Goal: Submit feedback/report problem: Submit feedback/report problem

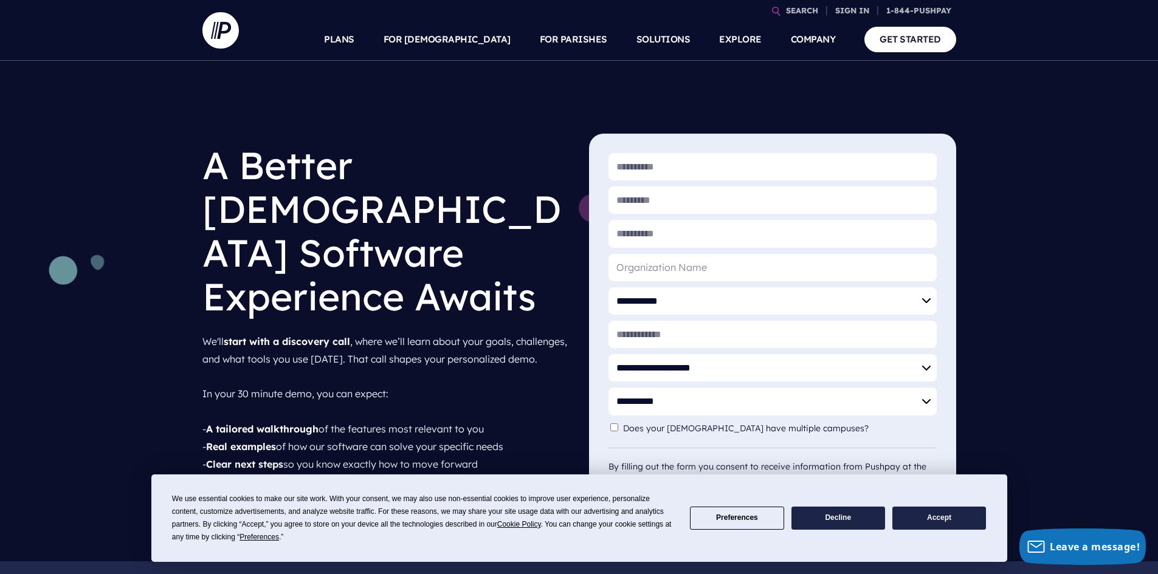
click at [956, 526] on button "Accept" at bounding box center [939, 519] width 94 height 24
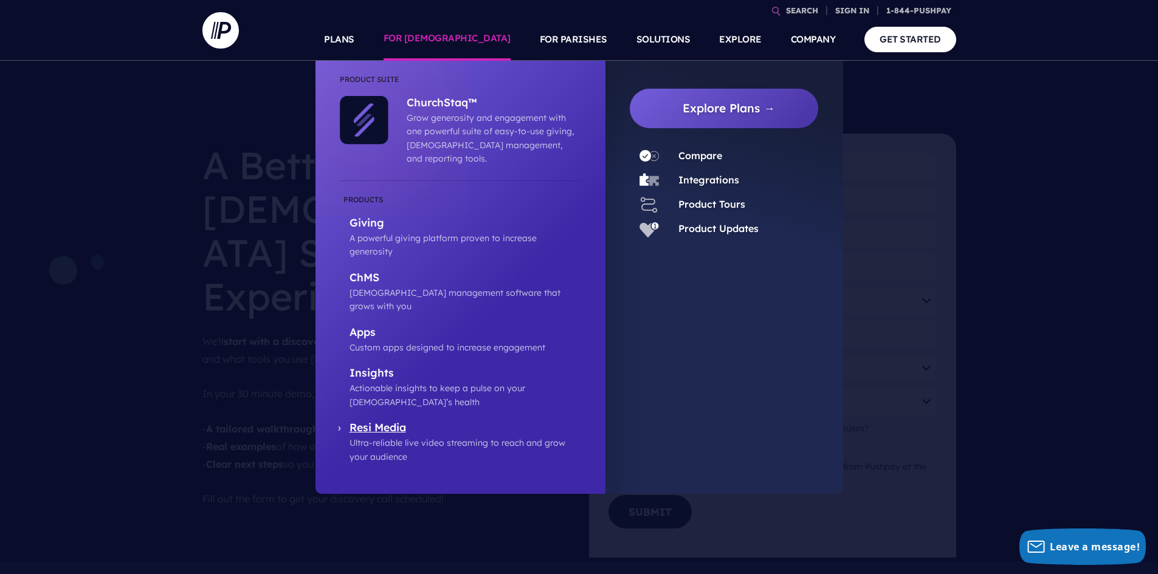
click at [394, 421] on p "Resi Media" at bounding box center [465, 428] width 232 height 15
click at [365, 271] on p "ChMS" at bounding box center [465, 278] width 232 height 15
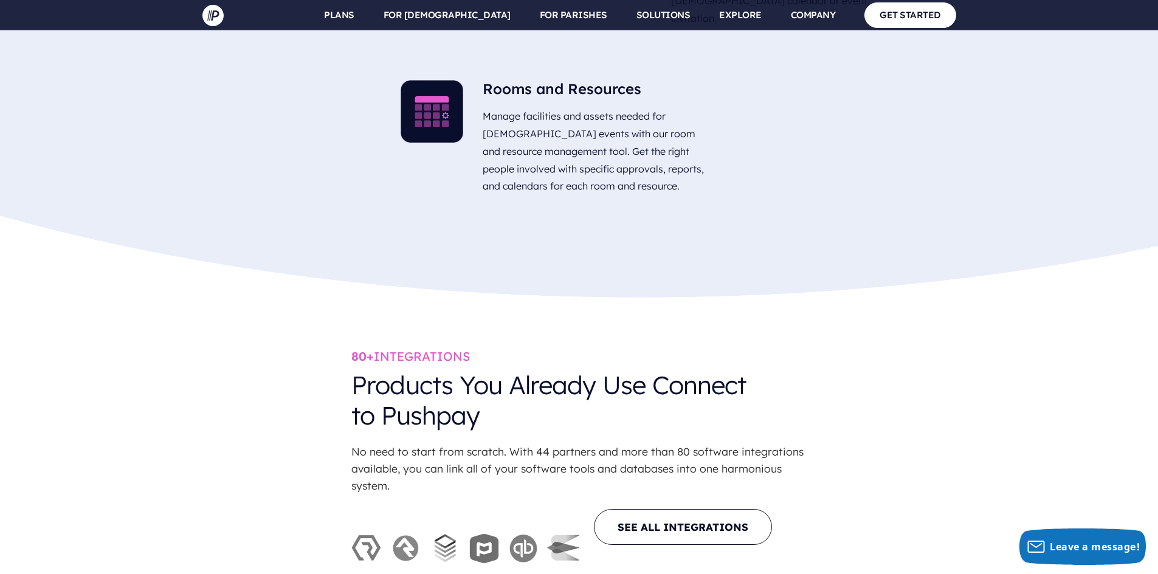
scroll to position [3767, 0]
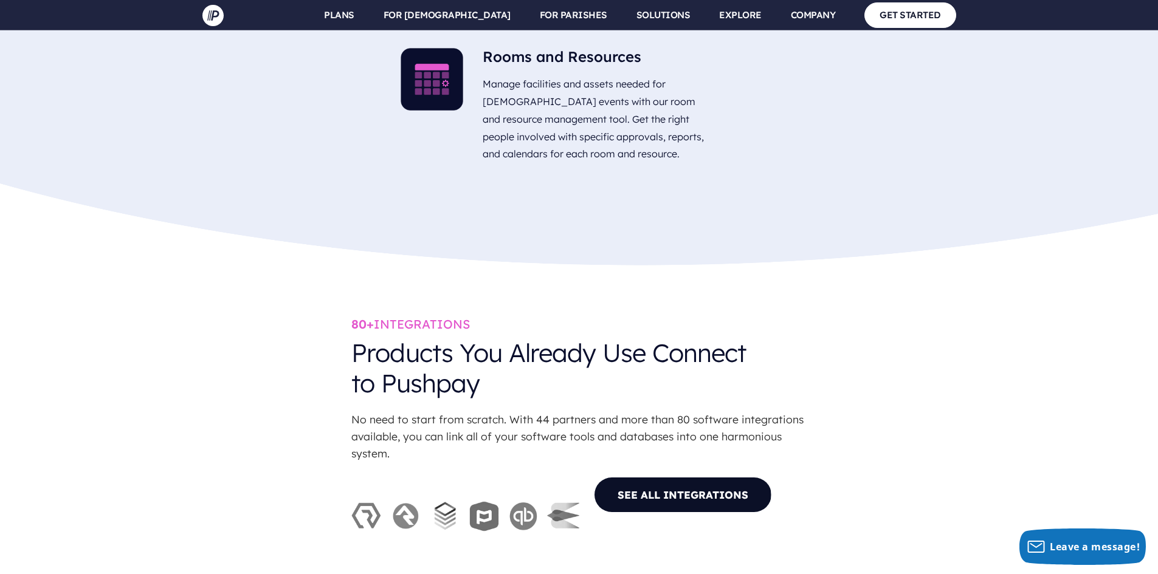
click at [670, 477] on link "SEE ALL INTEGRATIONS" at bounding box center [683, 495] width 178 height 36
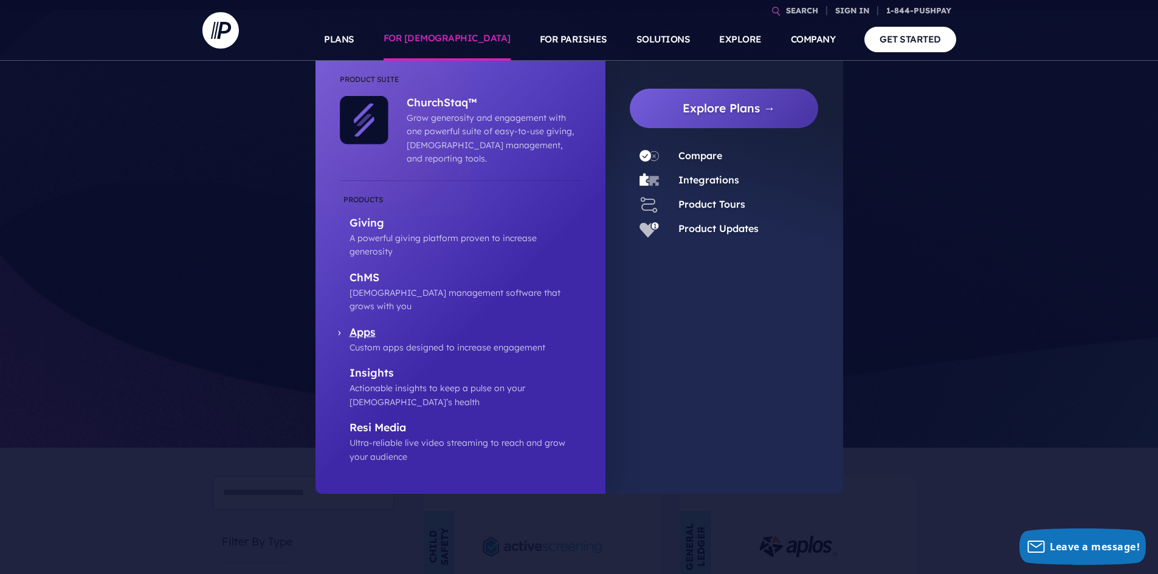
click at [352, 326] on p "Apps" at bounding box center [465, 333] width 232 height 15
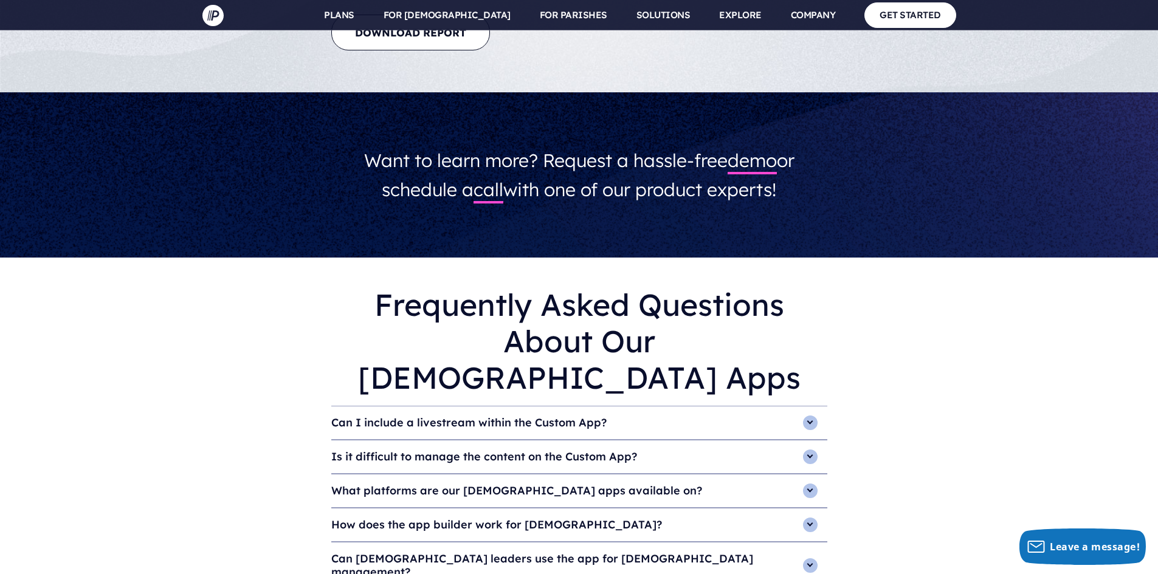
scroll to position [3646, 0]
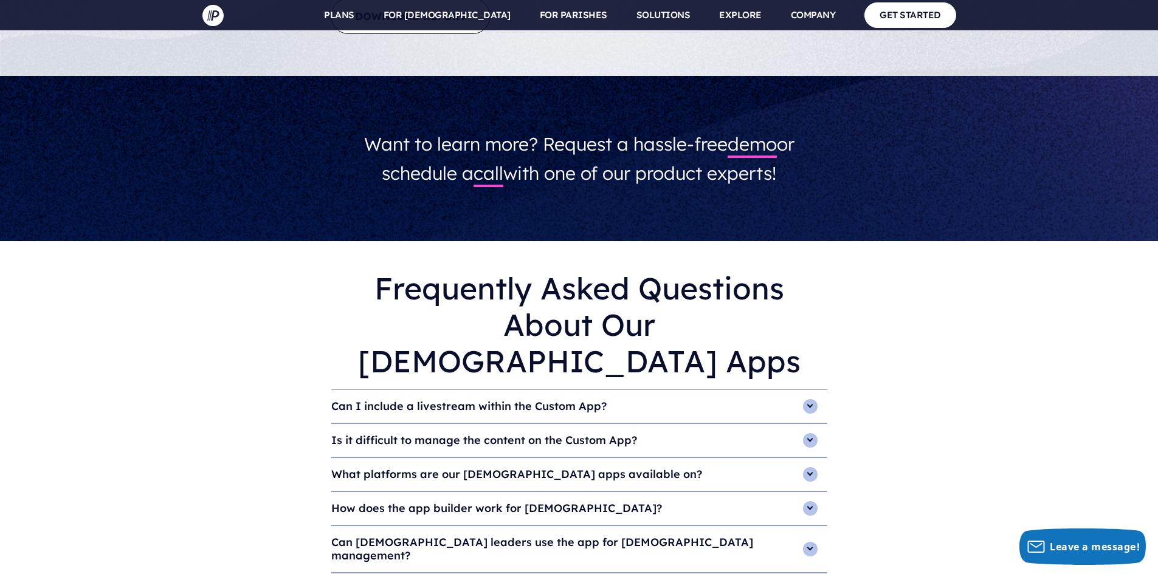
click at [566, 390] on h4 "Can I include a livestream within the Custom App?" at bounding box center [579, 406] width 496 height 33
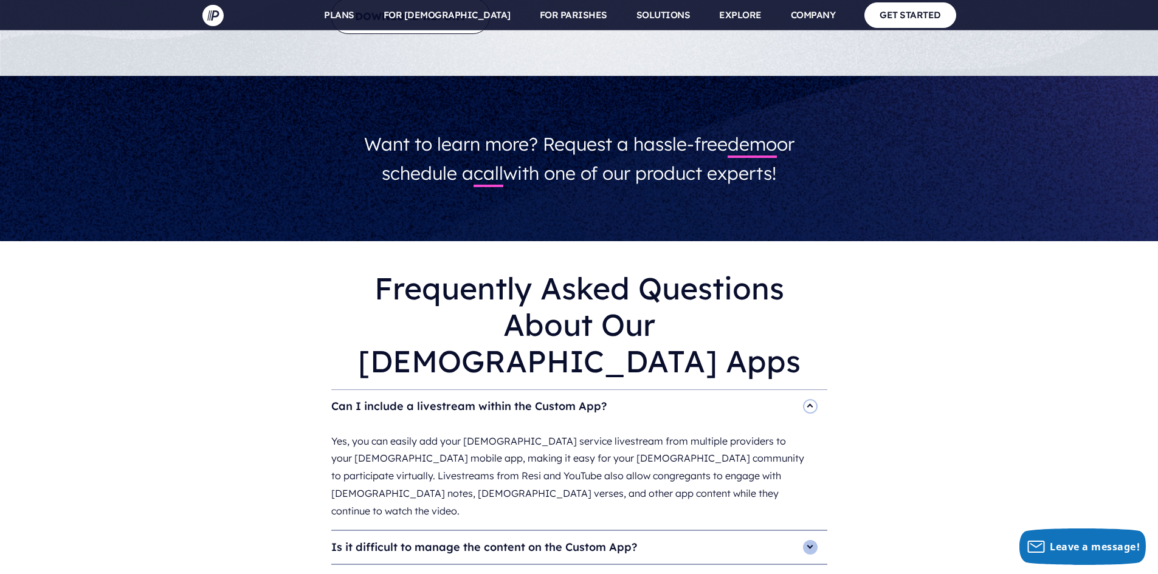
click at [566, 390] on h4 "Can I include a livestream within the Custom App?" at bounding box center [579, 406] width 496 height 33
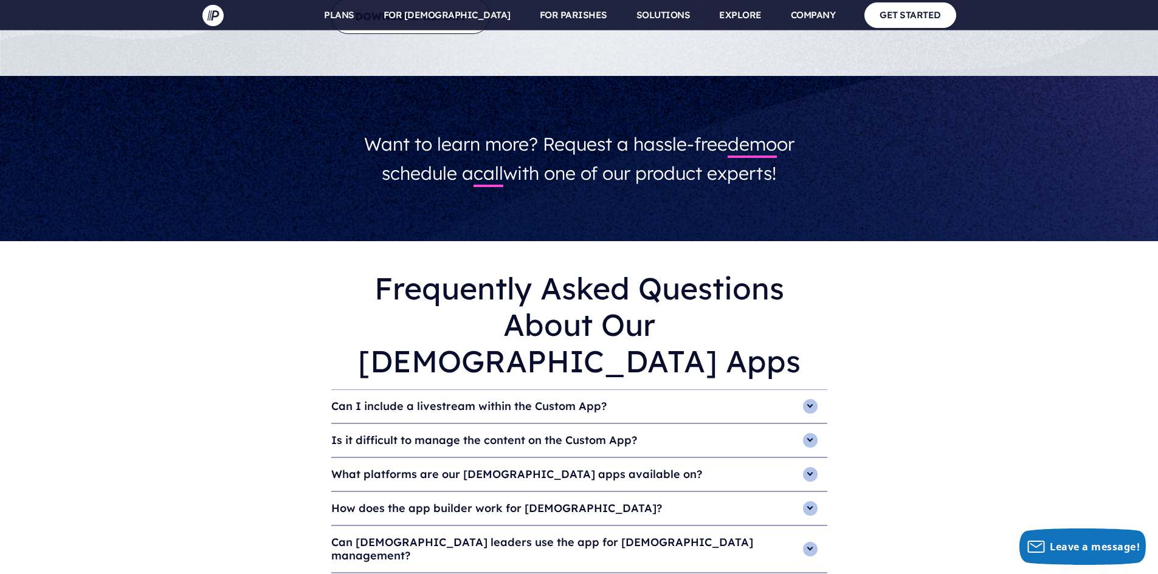
click at [544, 424] on h4 "Is it difficult to manage the content on the Custom App?" at bounding box center [579, 440] width 496 height 33
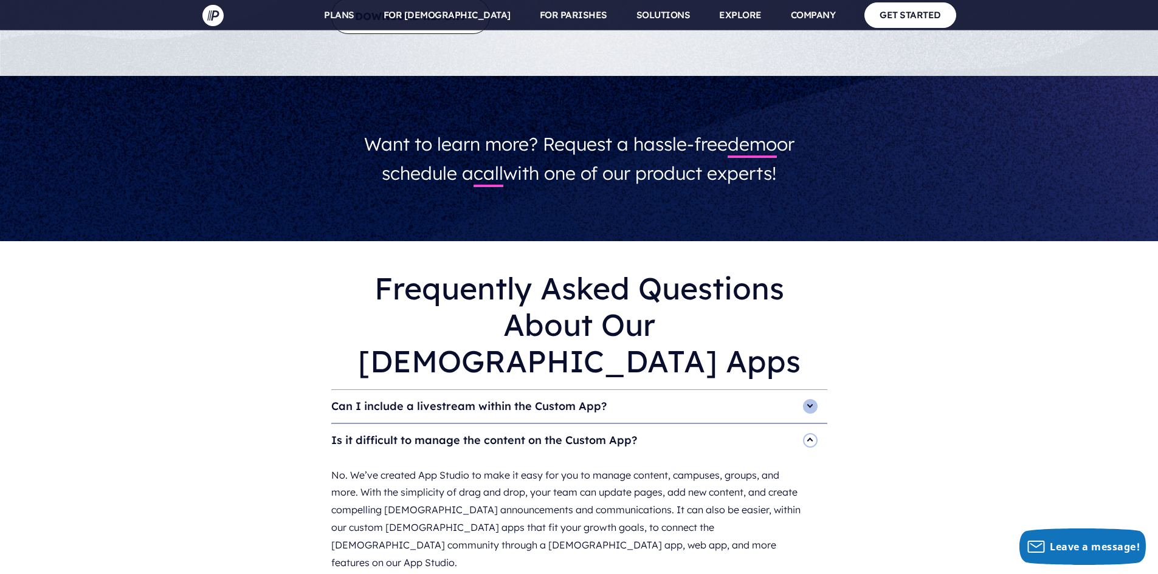
click at [555, 424] on h4 "Is it difficult to manage the content on the Custom App?" at bounding box center [579, 440] width 496 height 33
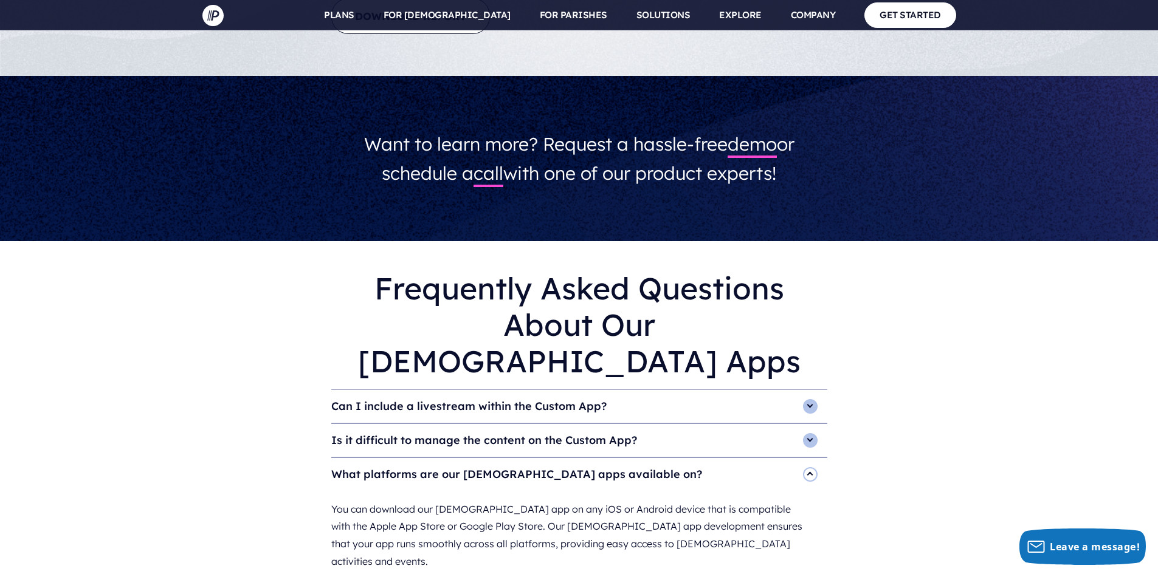
click at [549, 458] on h4 "What platforms are our church apps available on?" at bounding box center [579, 474] width 496 height 33
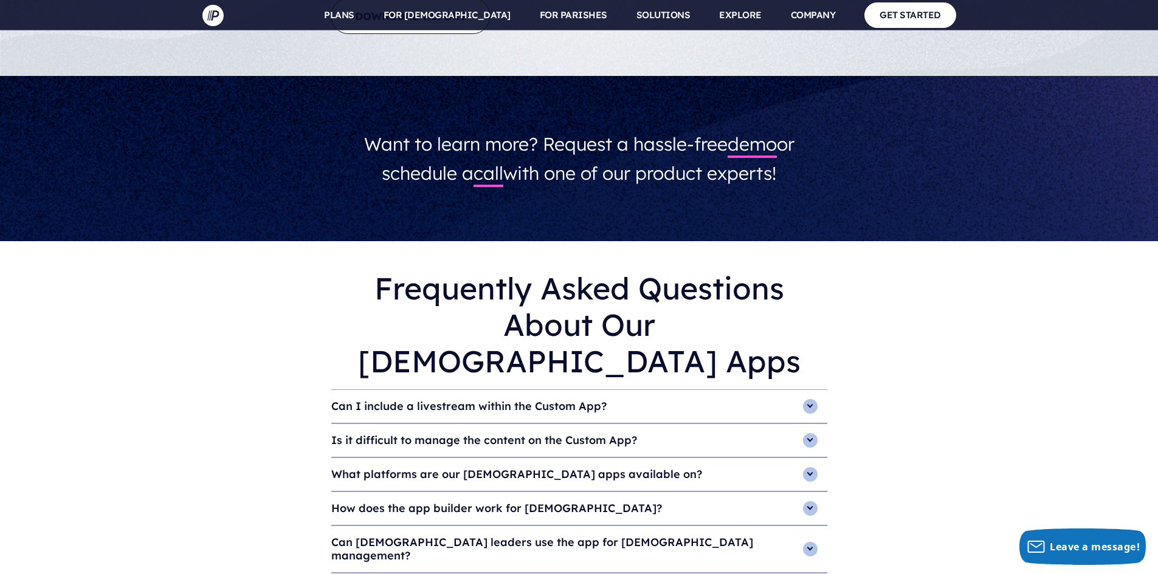
click at [478, 492] on h4 "How does the app builder work for churches?" at bounding box center [579, 508] width 496 height 33
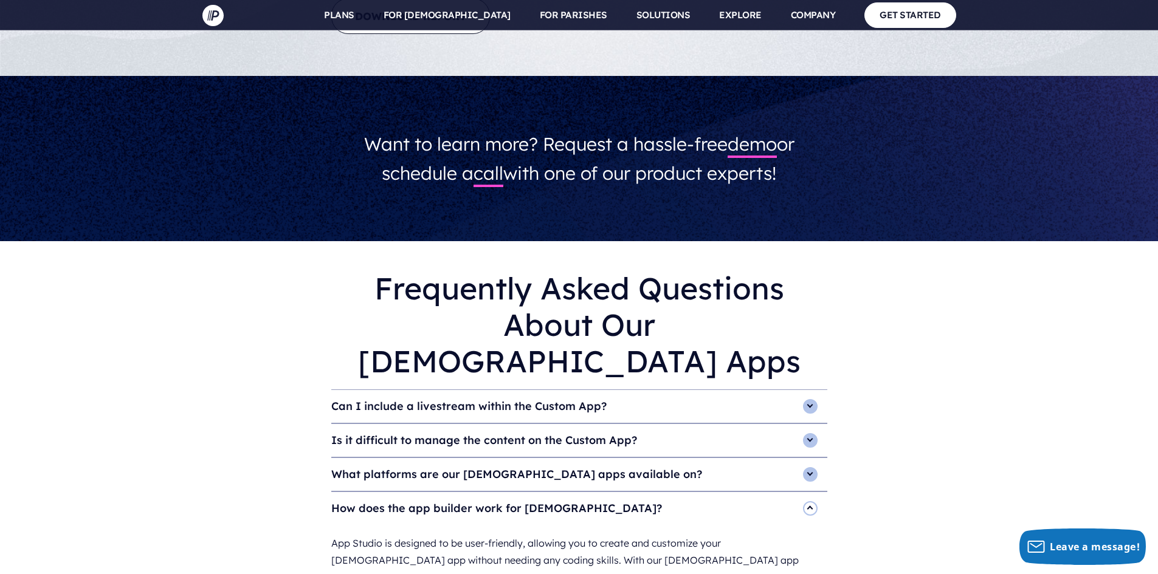
click at [480, 492] on h4 "How does the app builder work for churches?" at bounding box center [579, 508] width 496 height 33
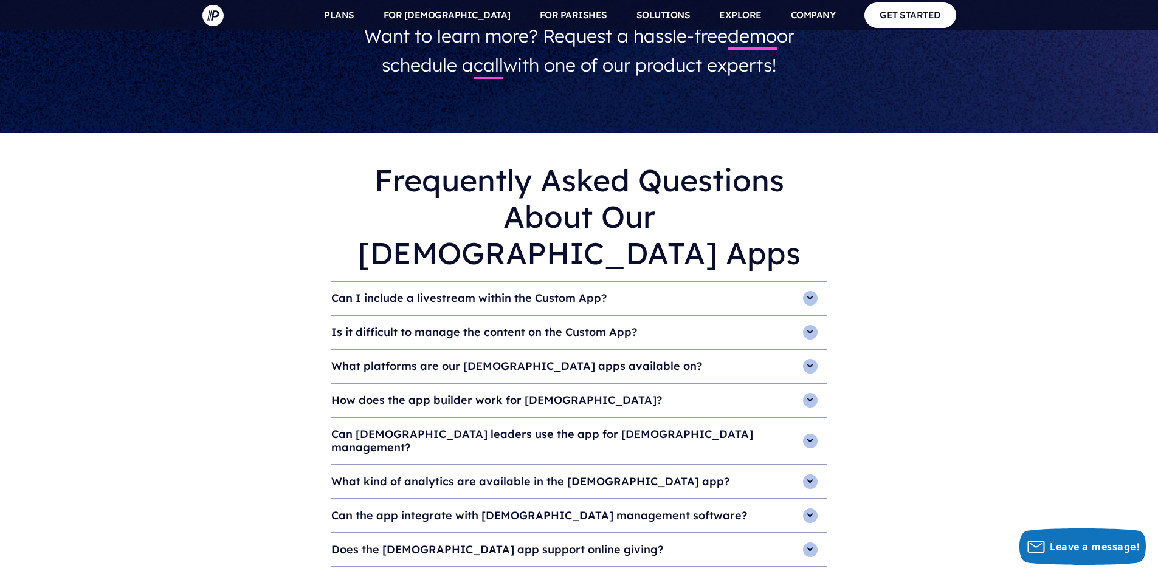
scroll to position [3767, 0]
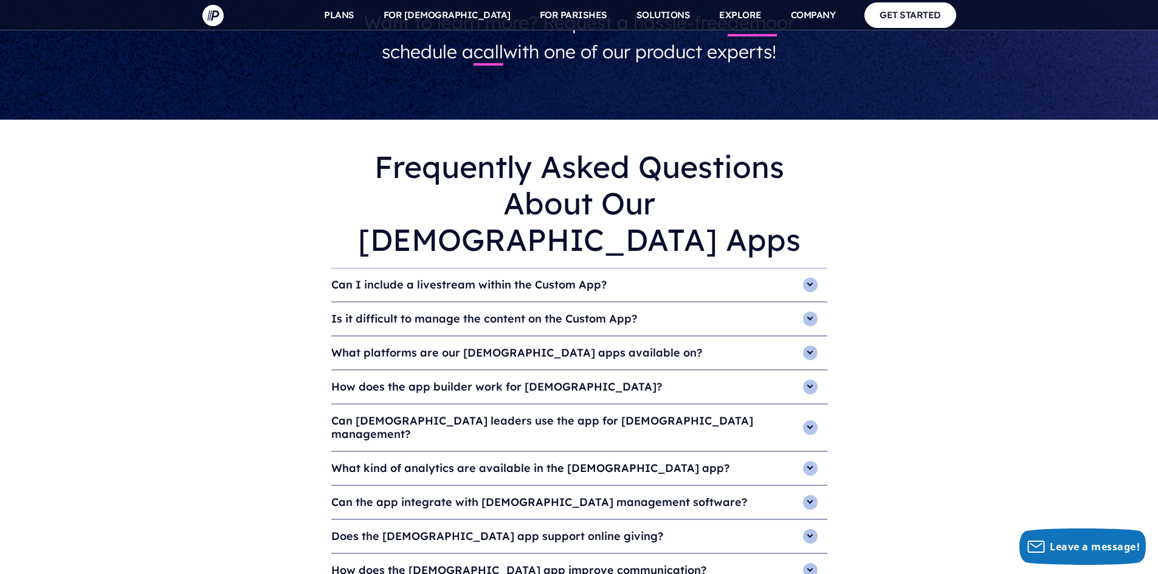
click at [489, 486] on h4 "Can the app integrate with church management software?" at bounding box center [579, 502] width 496 height 33
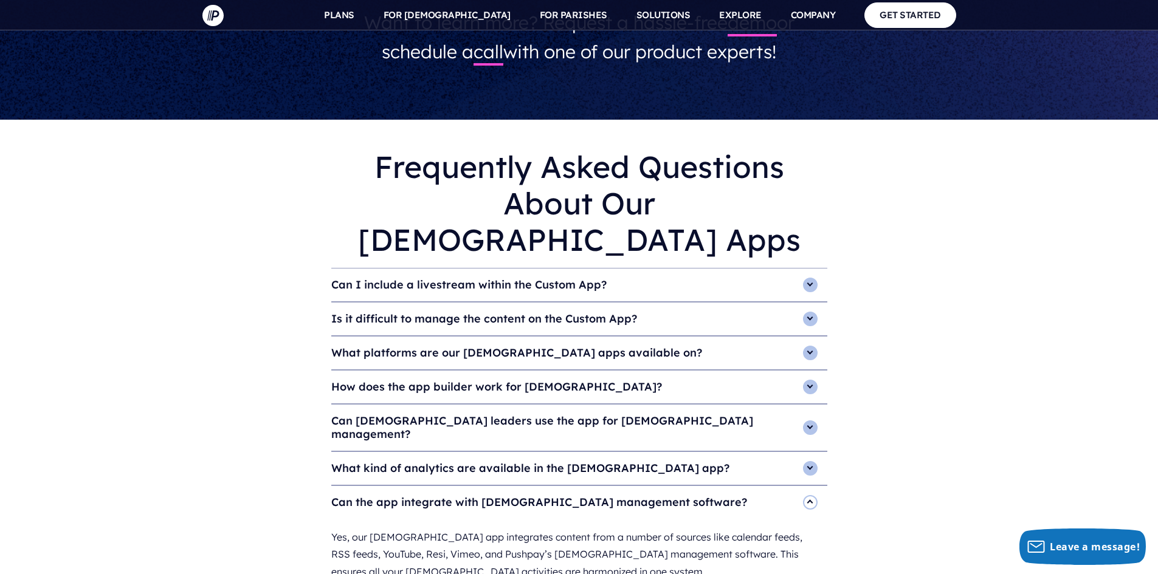
click at [489, 486] on h4 "Can the app integrate with church management software?" at bounding box center [579, 502] width 496 height 33
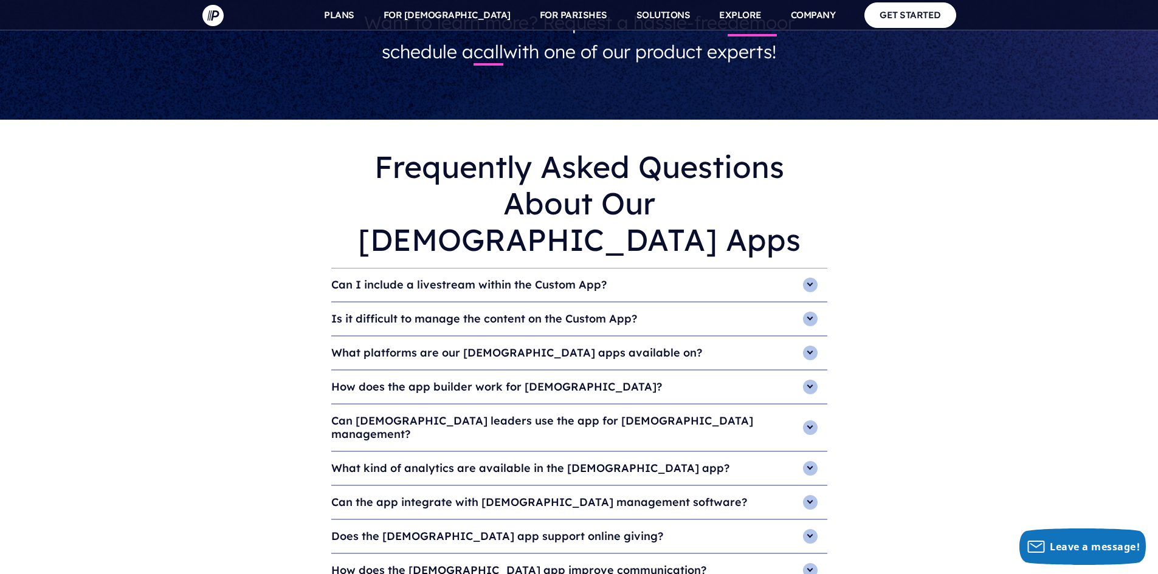
click at [474, 520] on h4 "Does the church app support online giving?" at bounding box center [579, 536] width 496 height 33
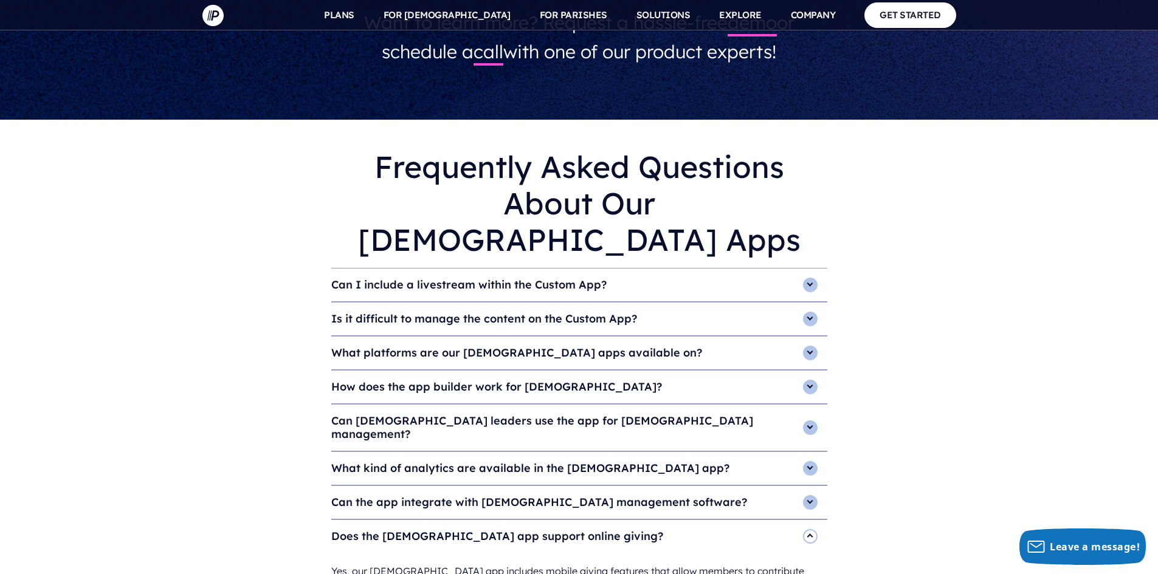
click at [474, 520] on h4 "Does the church app support online giving?" at bounding box center [579, 536] width 496 height 33
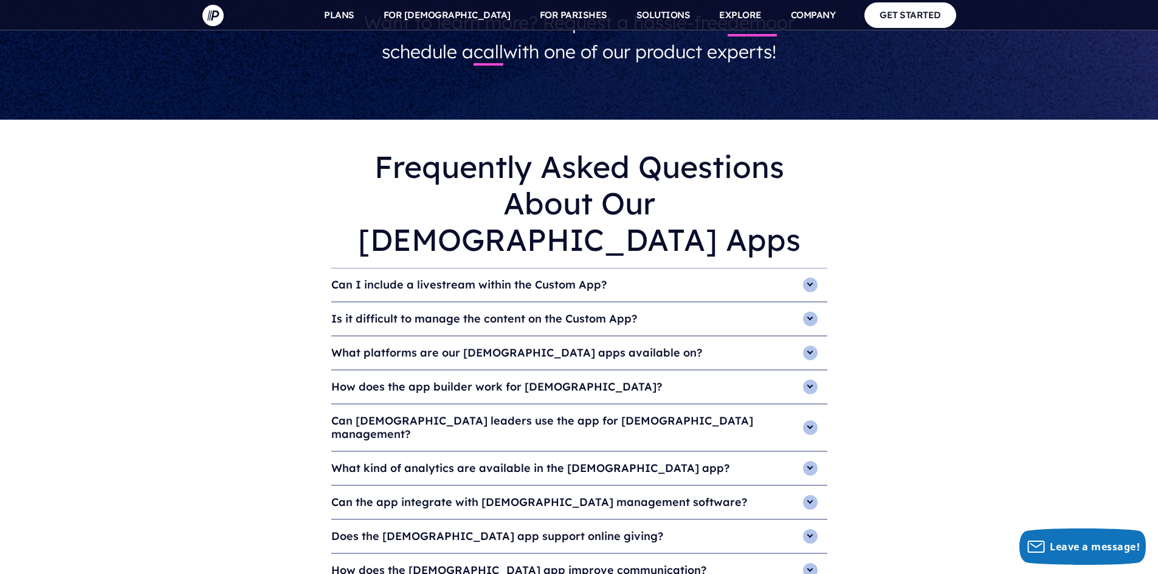
click at [439, 554] on h4 "How does the church app improve communication?" at bounding box center [579, 570] width 496 height 33
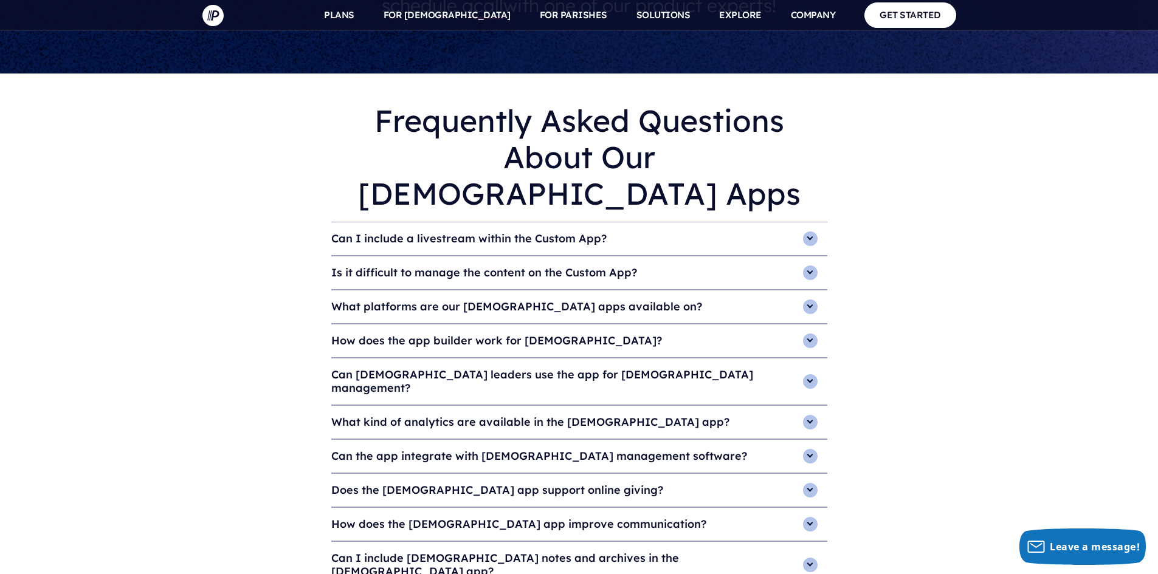
scroll to position [3889, 0]
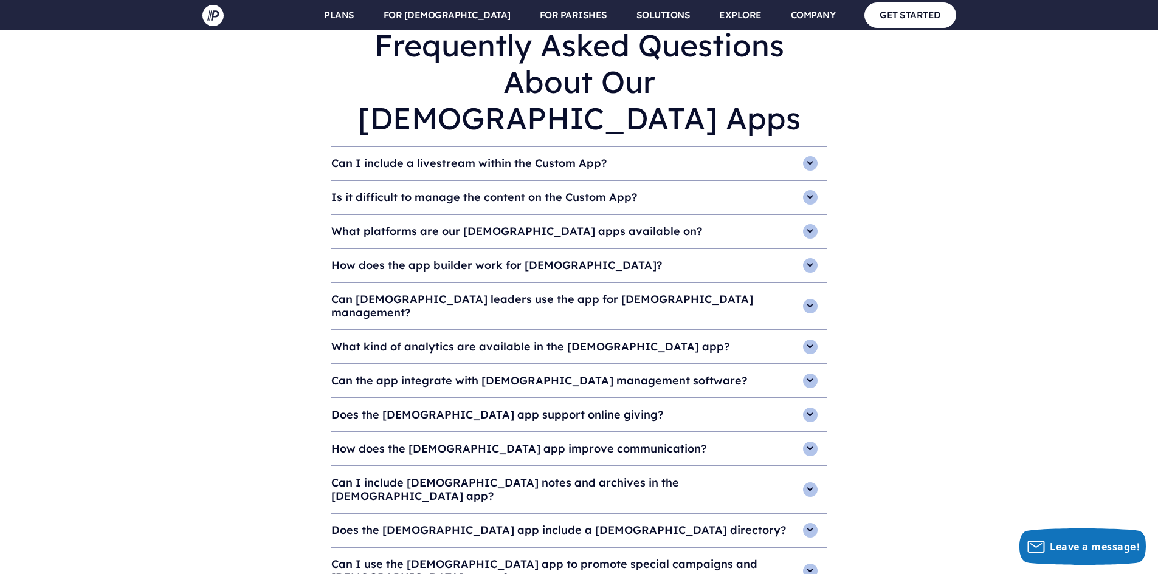
click at [484, 467] on h4 "Can I include sermon notes and archives in the church app?" at bounding box center [579, 490] width 496 height 46
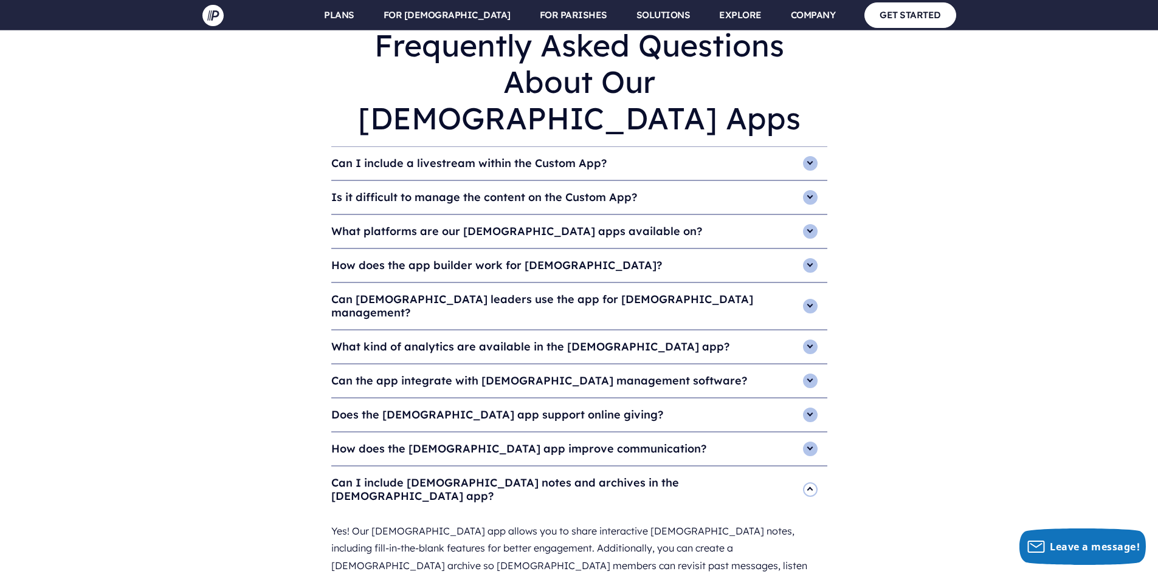
click at [484, 467] on h4 "Can I include sermon notes and archives in the church app?" at bounding box center [579, 490] width 496 height 46
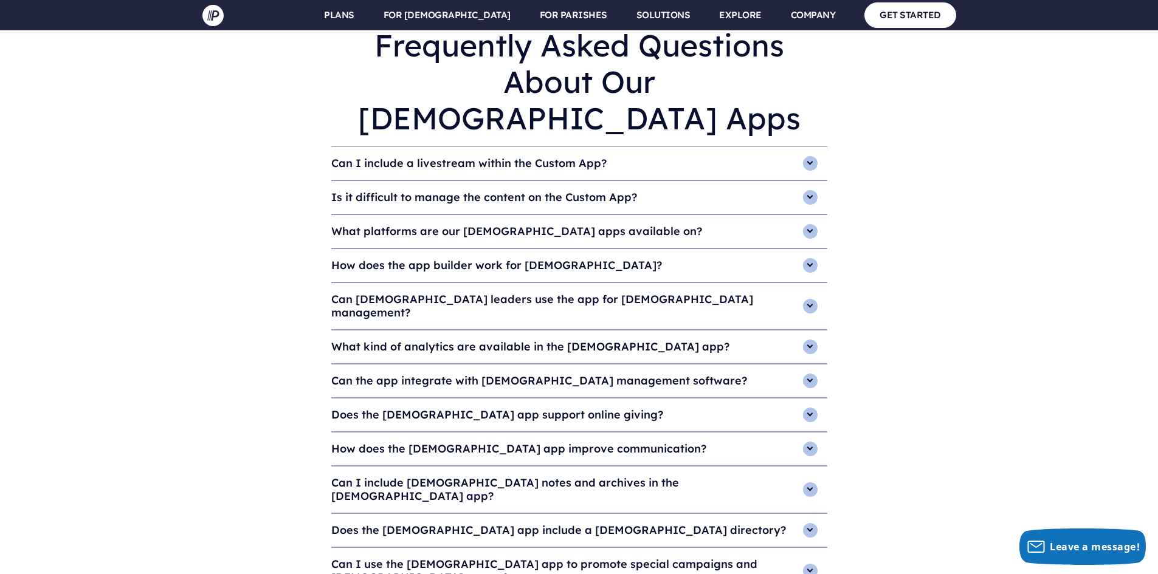
click at [541, 514] on h4 "Does the church app include a church directory?" at bounding box center [579, 530] width 496 height 33
click at [708, 548] on h4 "Can I use the church app to promote special campaigns and church events?" at bounding box center [579, 571] width 496 height 46
click at [706, 548] on h4 "Can I use the church app to promote special campaigns and church events?" at bounding box center [579, 571] width 496 height 46
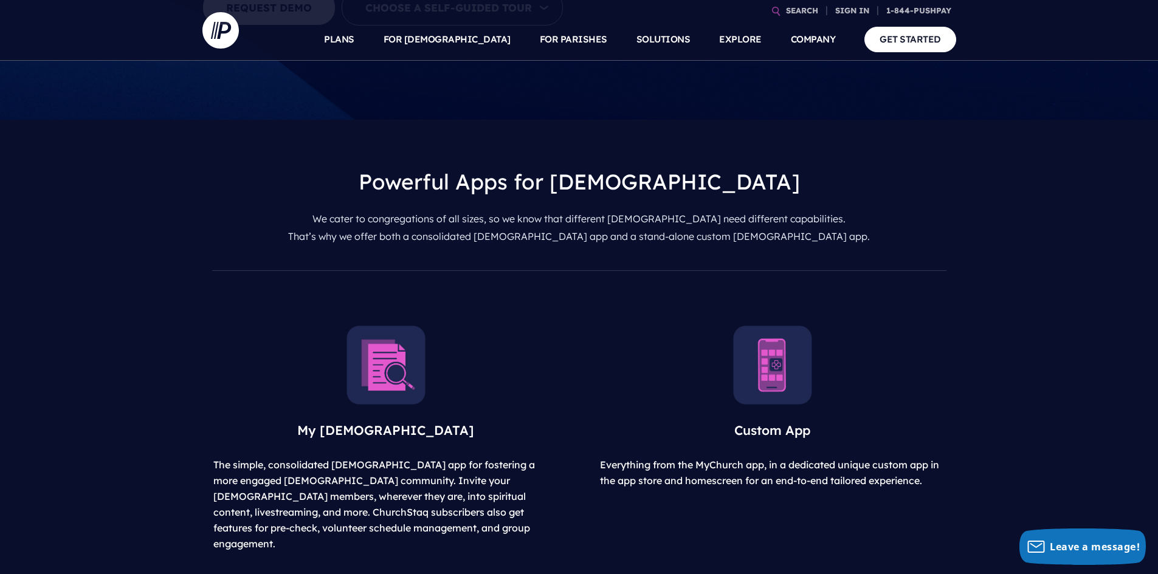
scroll to position [0, 0]
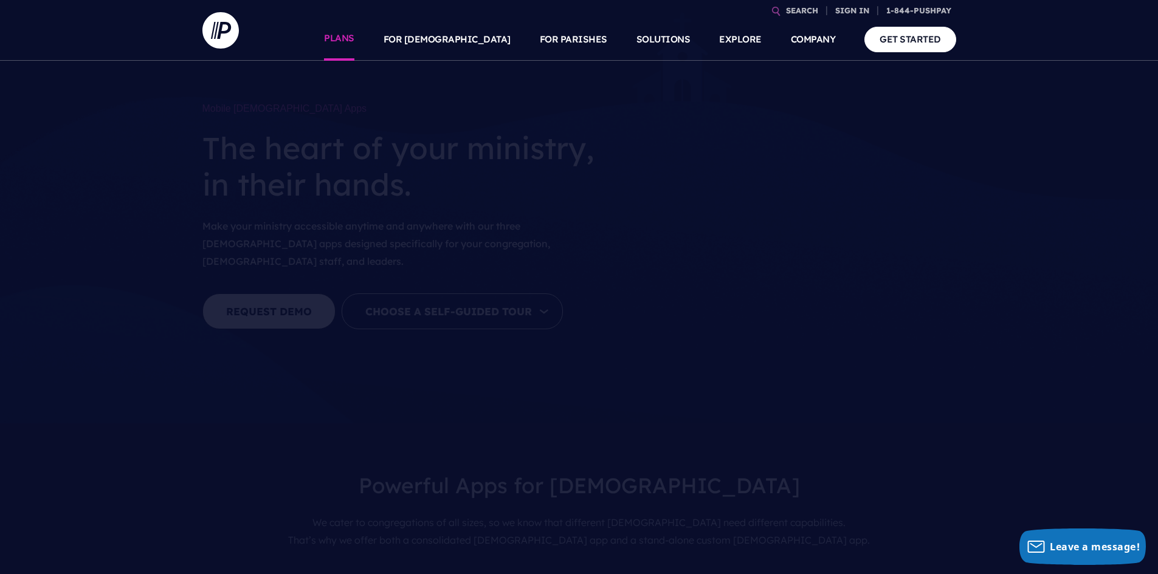
click at [354, 44] on link "PLANS" at bounding box center [339, 39] width 30 height 43
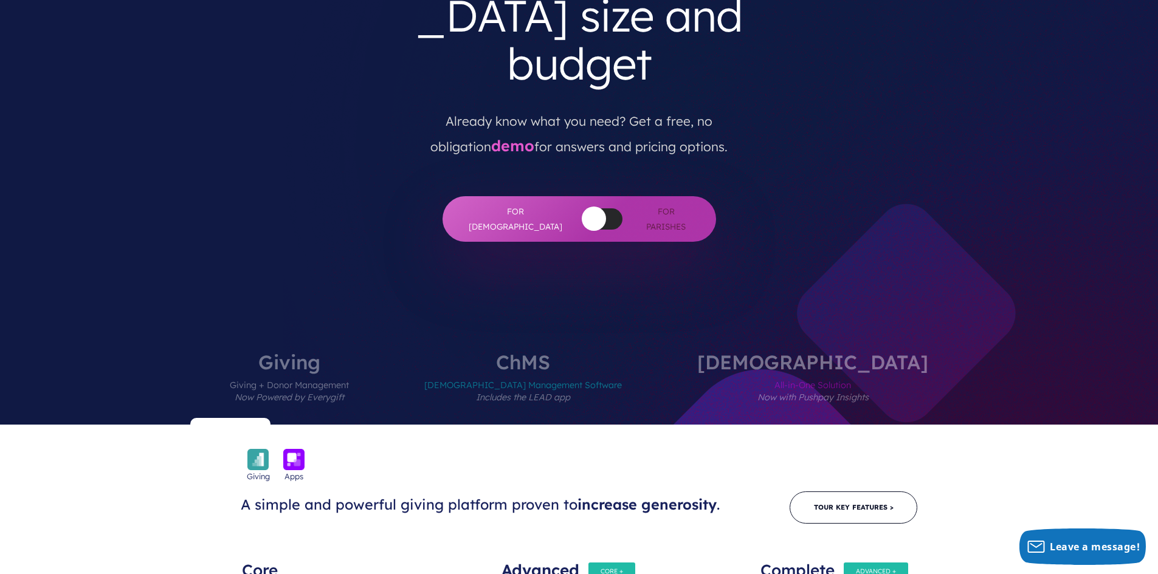
scroll to position [243, 0]
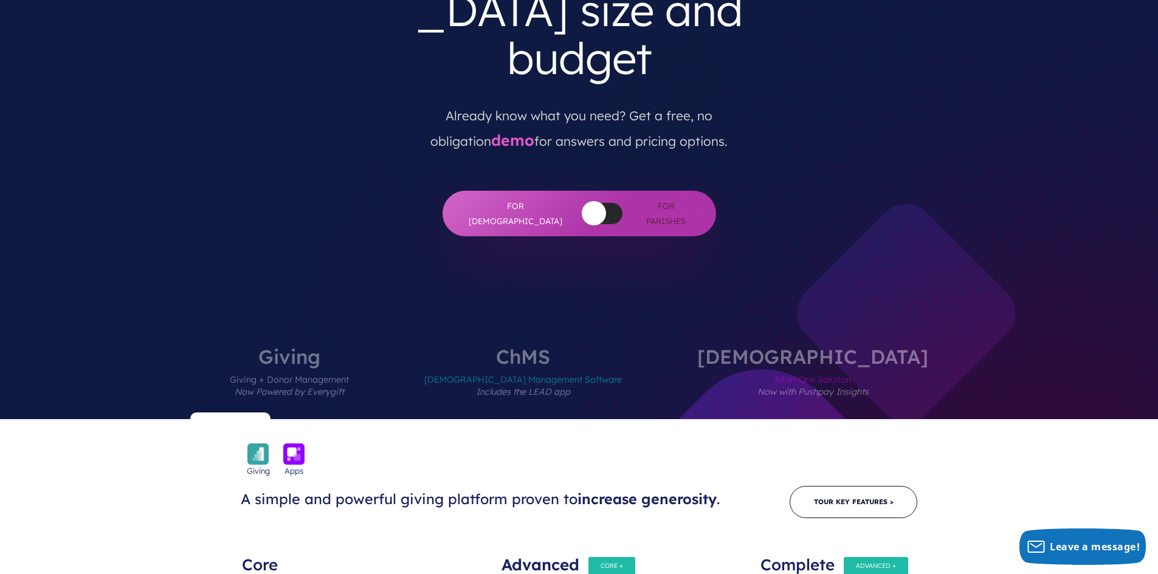
click at [568, 366] on span "[DEMOGRAPHIC_DATA] Management Software Includes the LEAD app" at bounding box center [522, 392] width 197 height 53
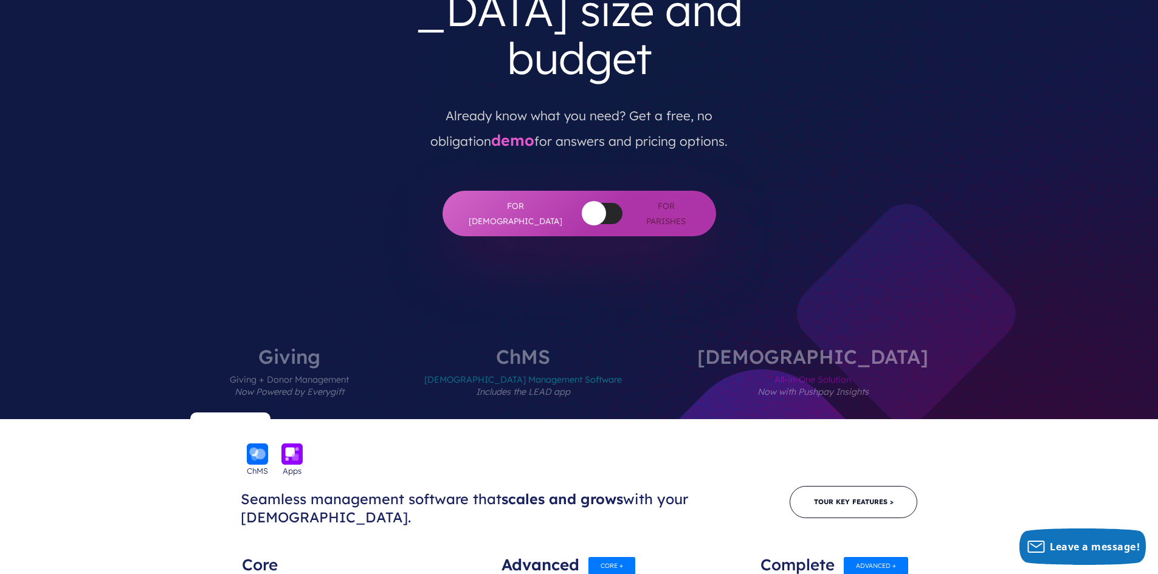
click at [385, 347] on label "Giving Giving + Donor Management Now Powered by Everygift" at bounding box center [289, 383] width 192 height 72
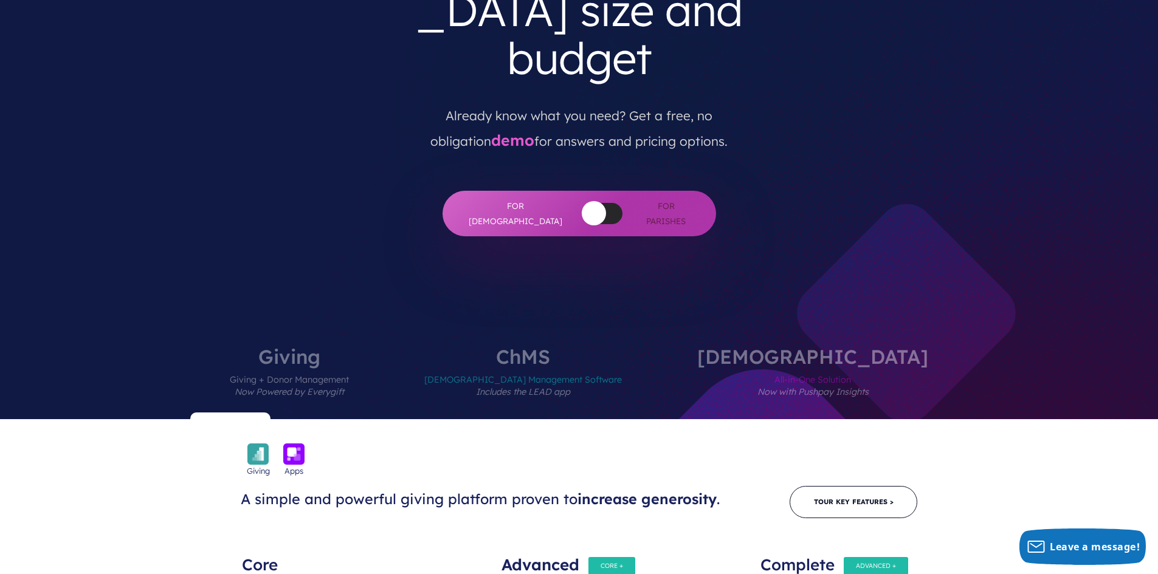
click at [773, 347] on label "[DEMOGRAPHIC_DATA] All-in-One Solution Now with Pushpay Insights" at bounding box center [813, 383] width 304 height 72
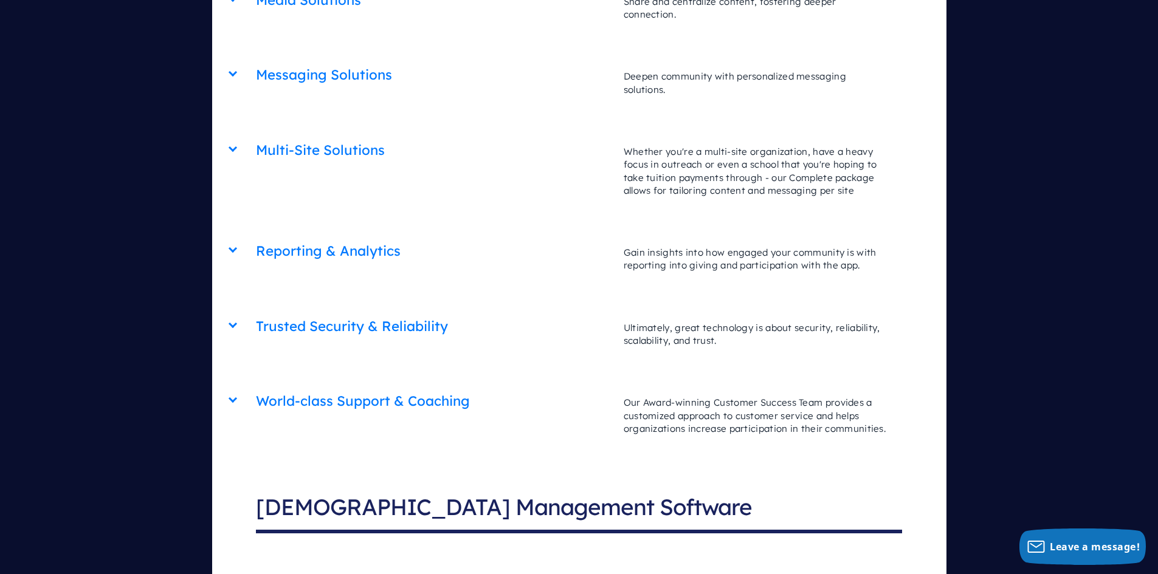
scroll to position [3524, 0]
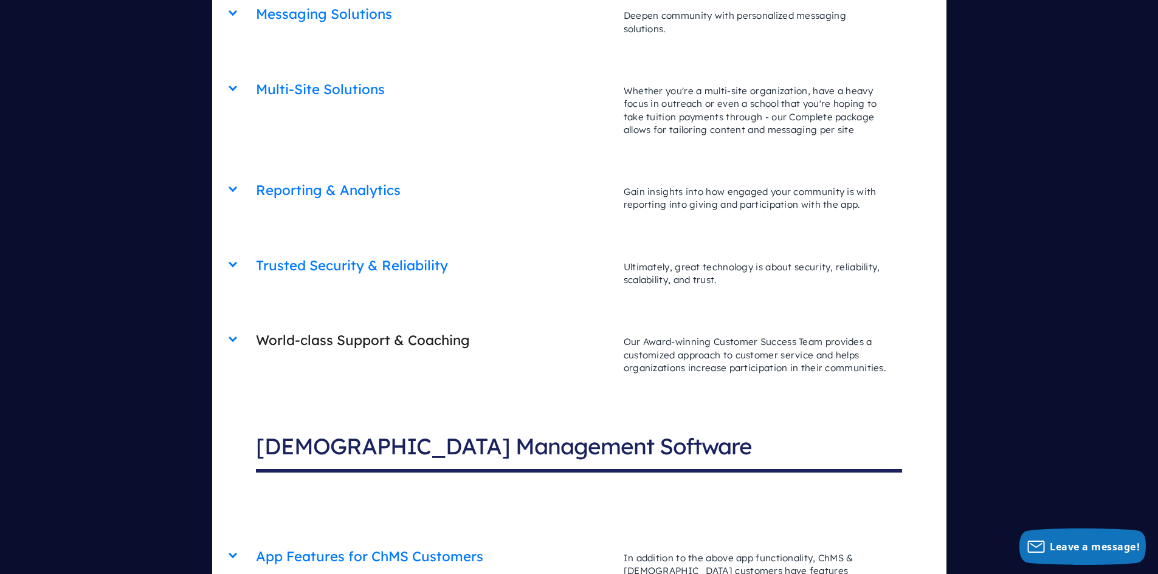
click at [378, 325] on h2 "World-class Support & Coaching" at bounding box center [433, 340] width 355 height 31
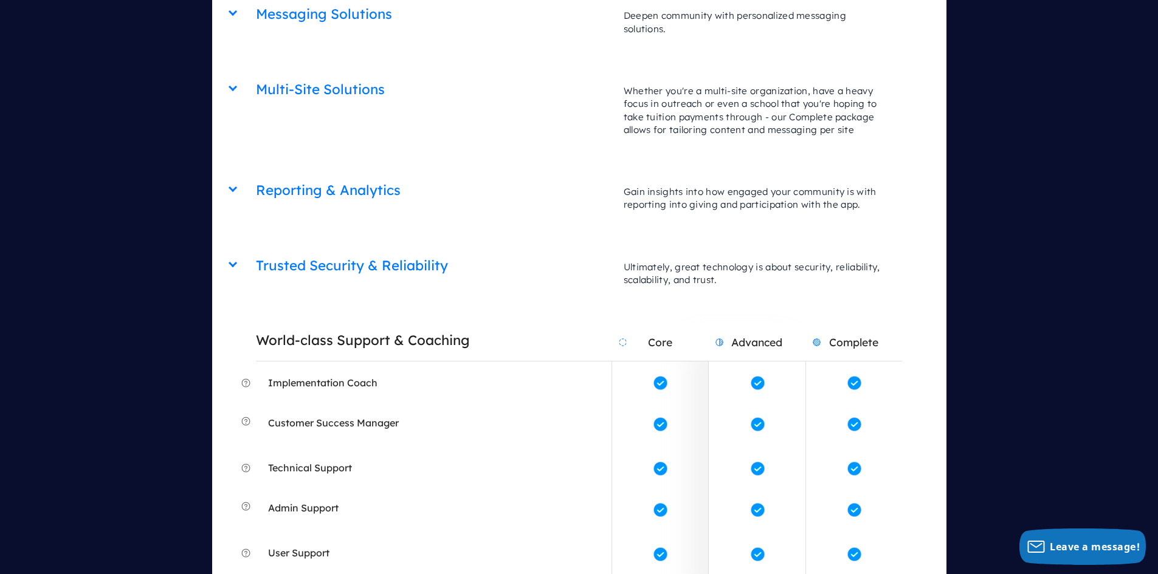
click at [385, 325] on h2 "World-class Support & Coaching" at bounding box center [433, 340] width 355 height 31
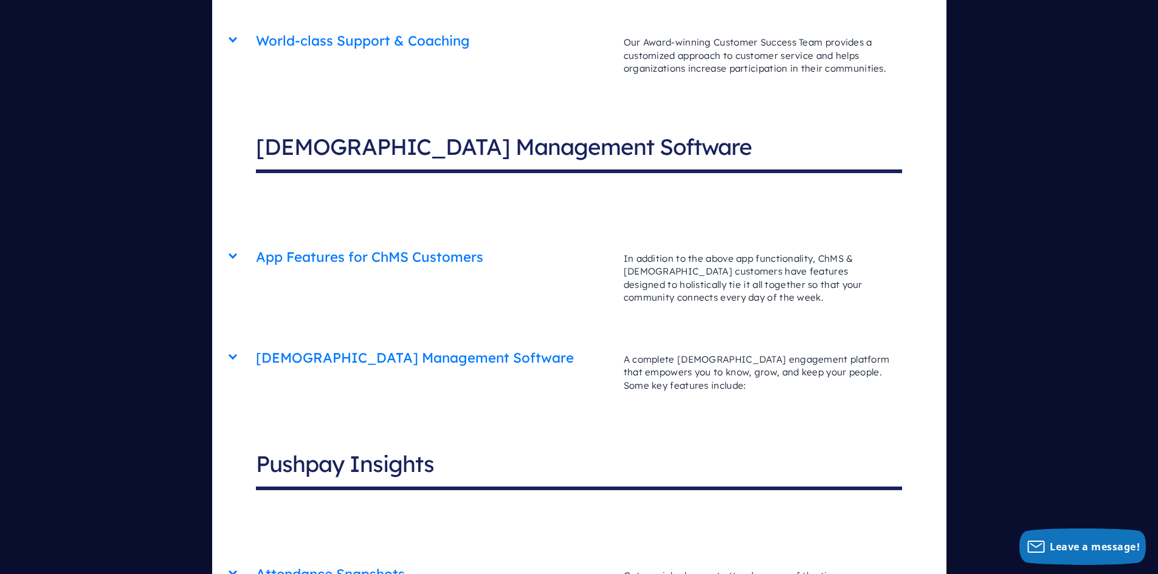
scroll to position [3828, 0]
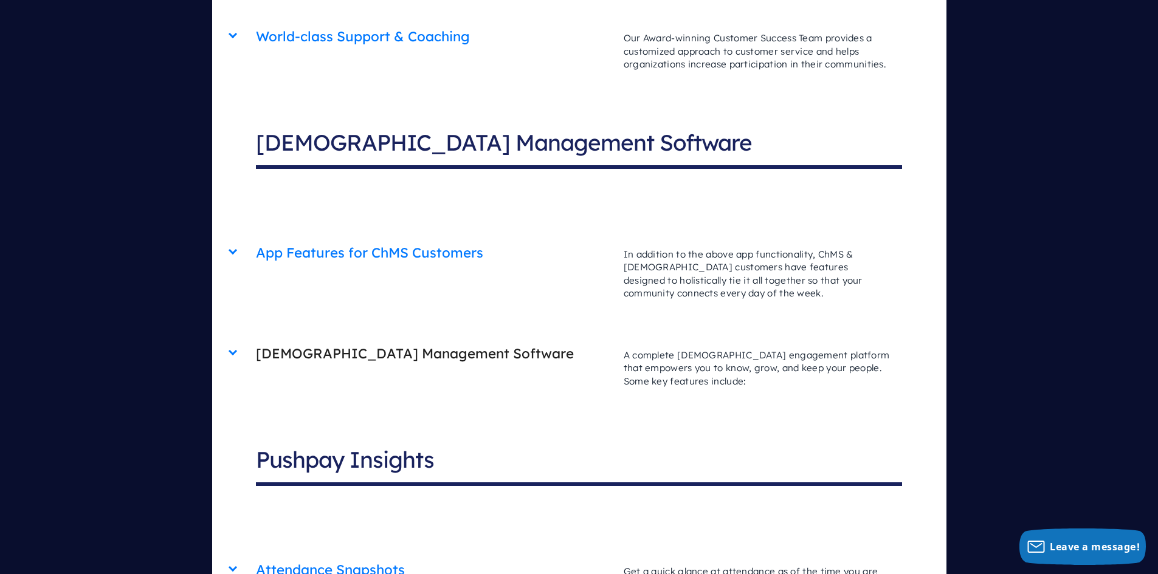
click at [404, 338] on h2 "[DEMOGRAPHIC_DATA] Management Software" at bounding box center [433, 353] width 355 height 31
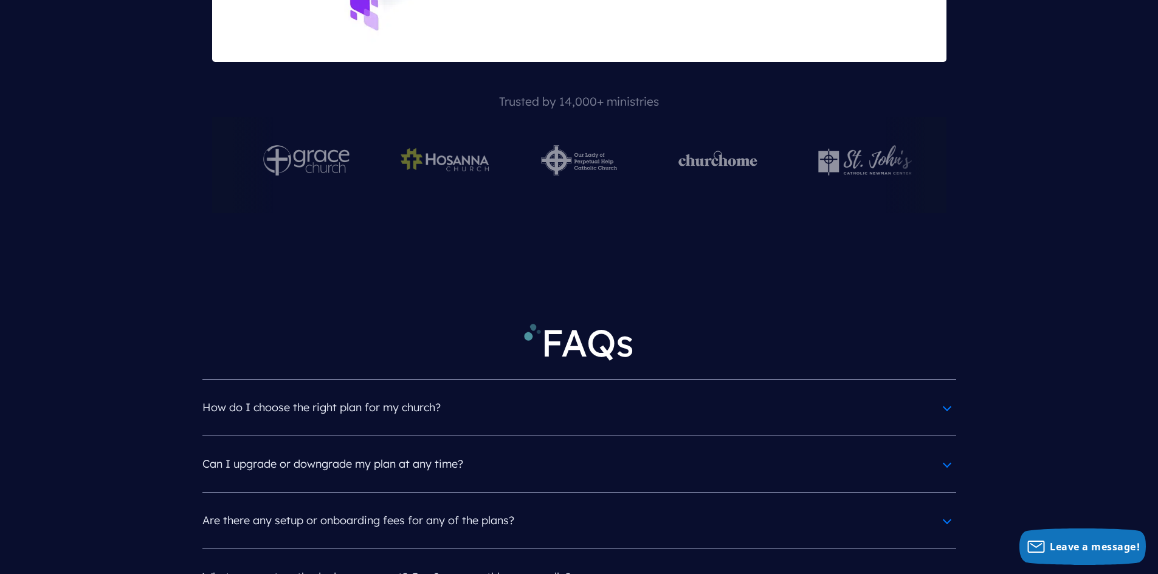
scroll to position [6255, 0]
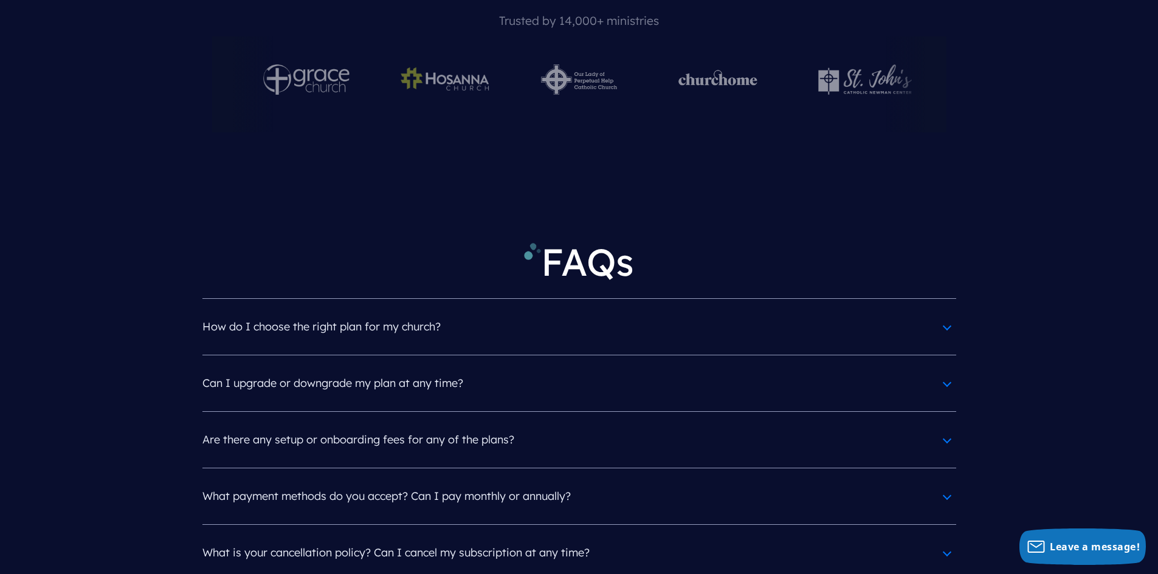
click at [340, 311] on h4 "How do I choose the right plan for my church?" at bounding box center [578, 327] width 753 height 32
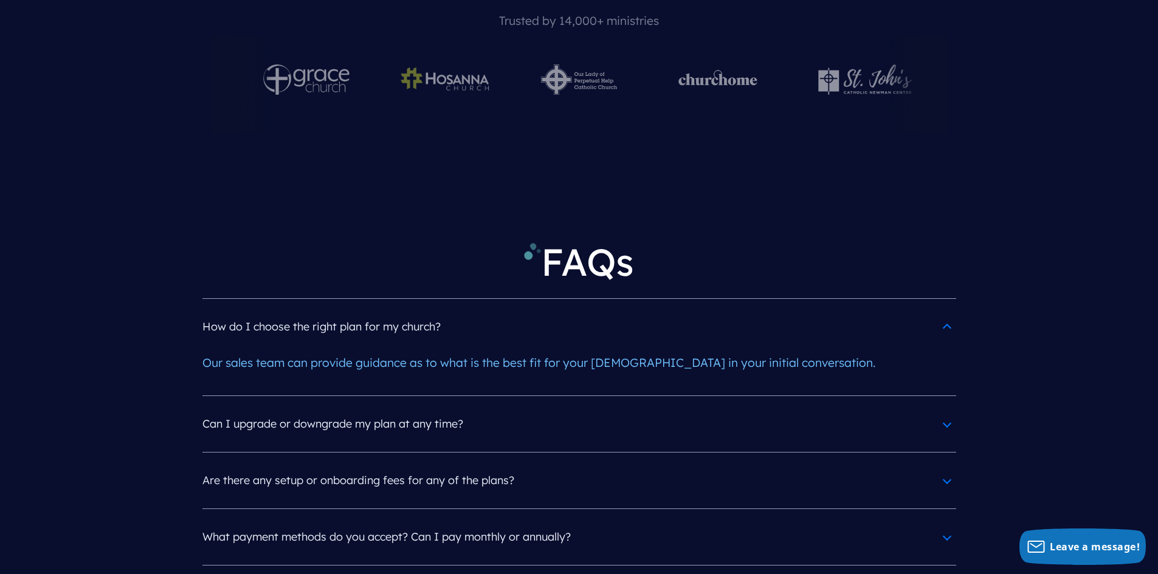
click at [337, 311] on h4 "How do I choose the right plan for my church?" at bounding box center [578, 327] width 753 height 32
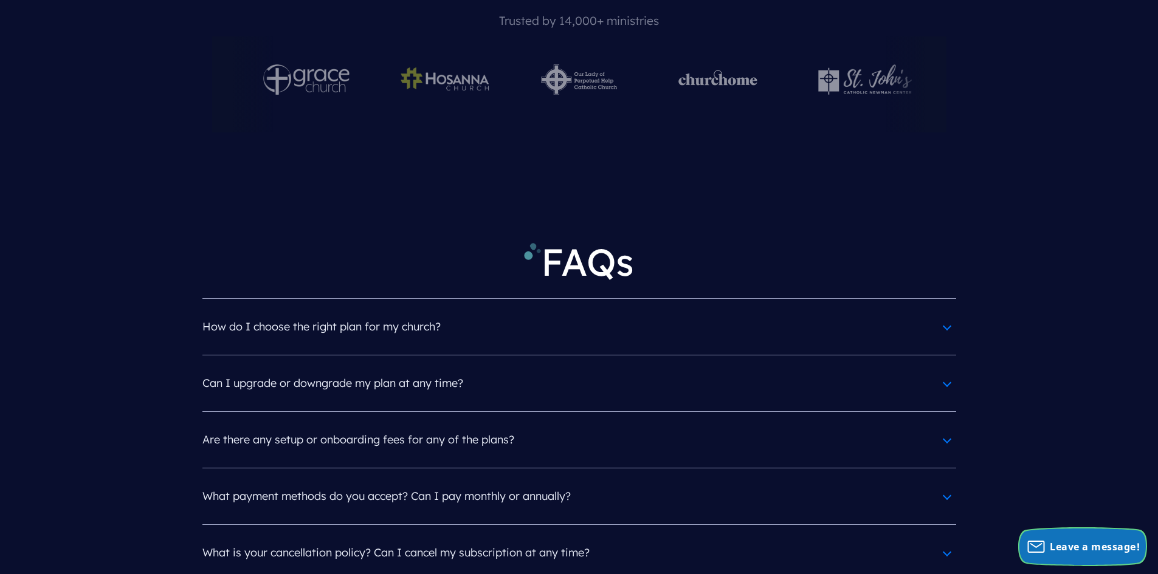
click at [1085, 543] on span "Leave a message!" at bounding box center [1094, 546] width 90 height 13
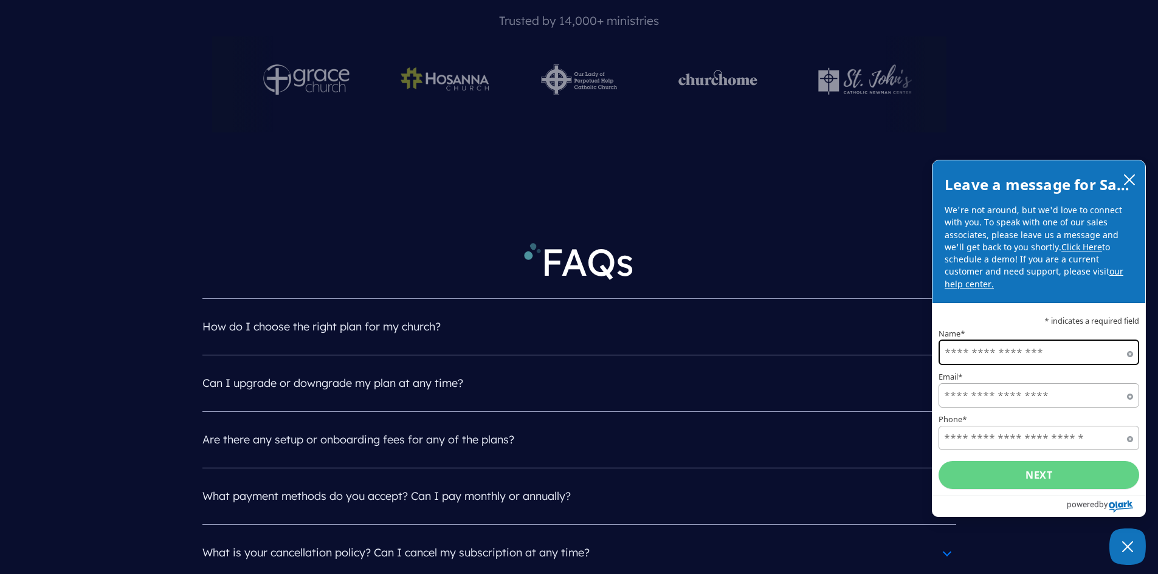
click at [1020, 351] on input "Name*" at bounding box center [1038, 353] width 201 height 26
type input "**********"
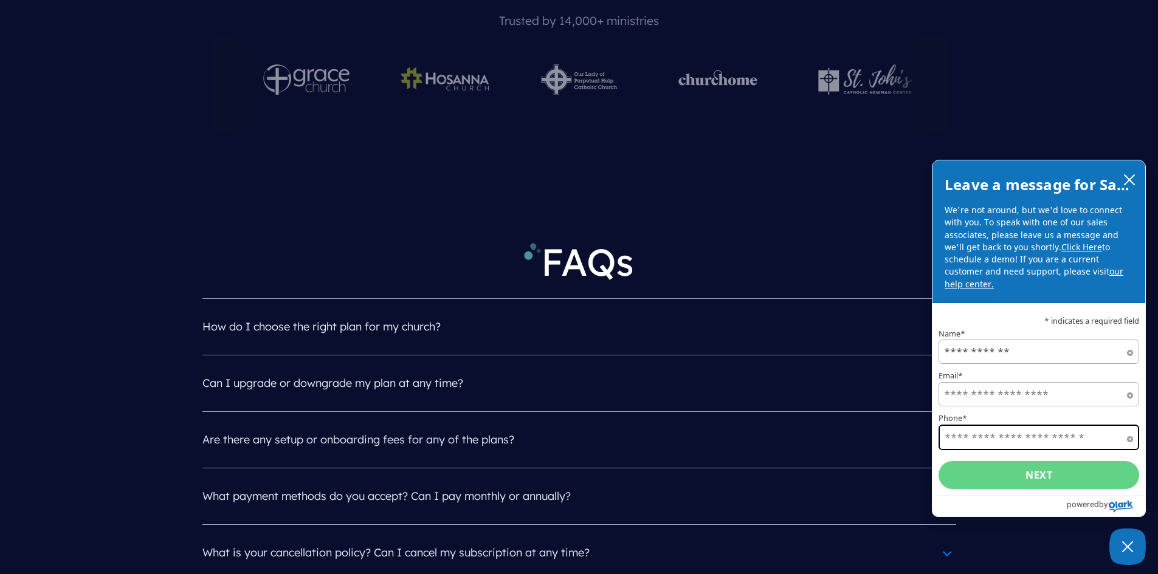
type input "**********"
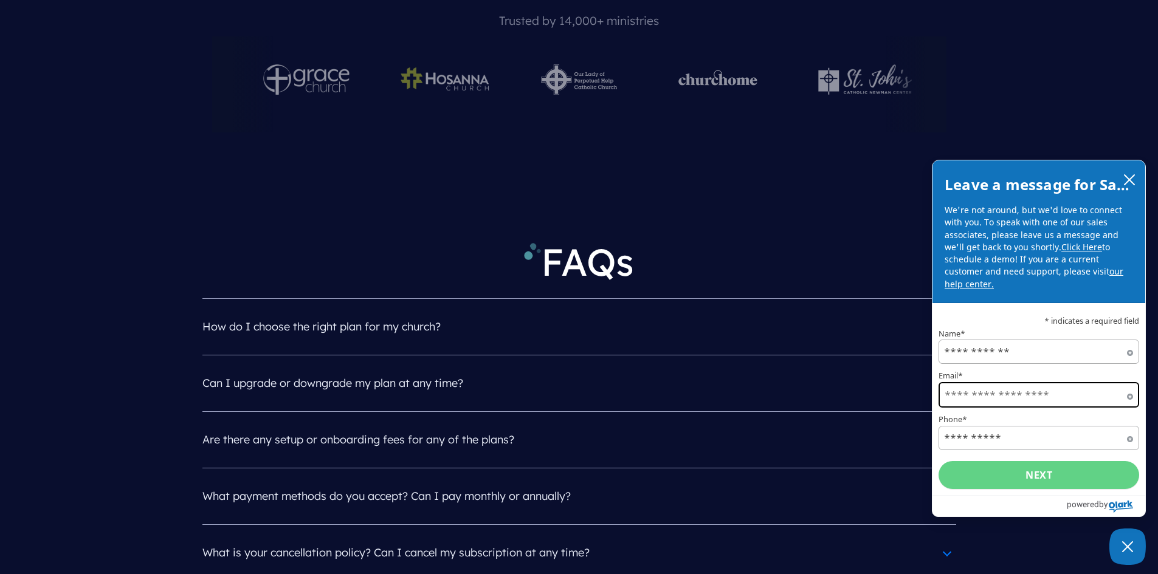
click at [1001, 398] on input "Email*" at bounding box center [1038, 395] width 201 height 26
type input "**********"
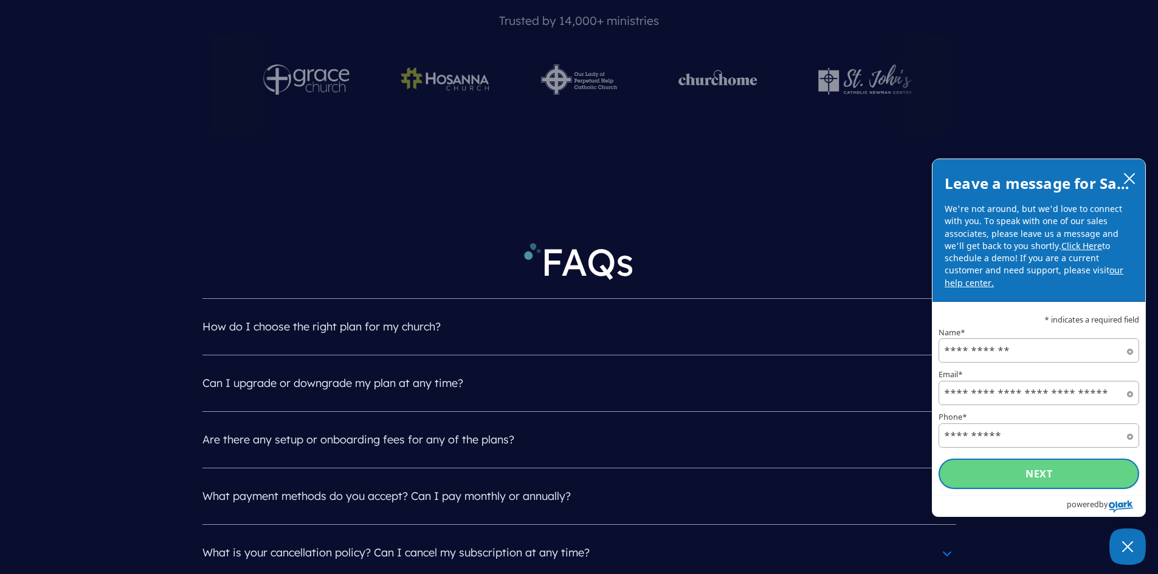
click at [1032, 472] on button "Next" at bounding box center [1038, 474] width 201 height 30
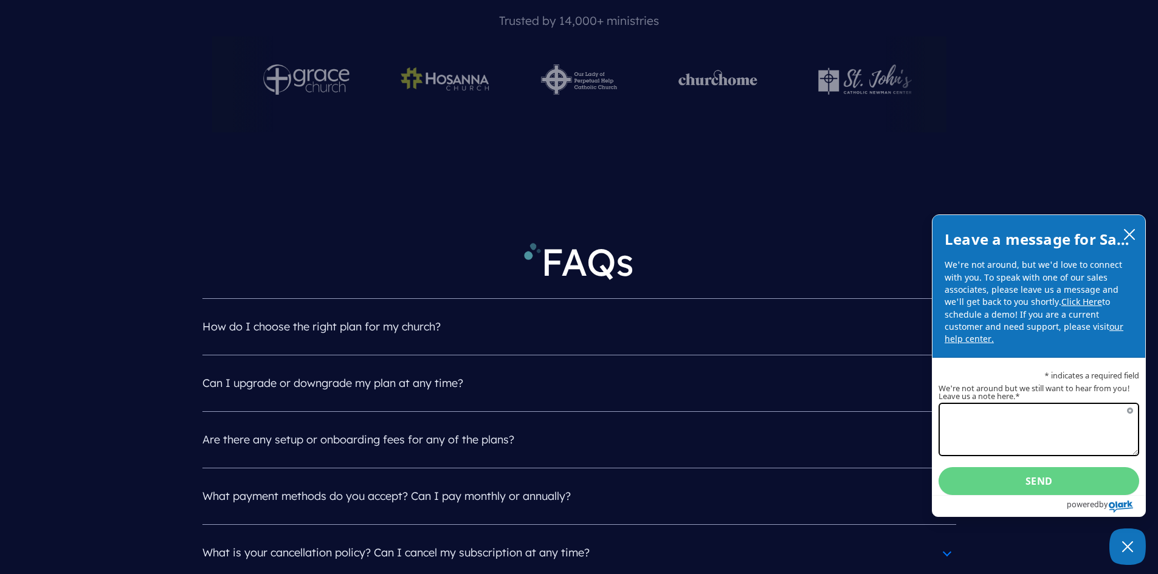
click at [1011, 418] on textarea "We're not around but we still want to hear from you! Leave us a note here.*" at bounding box center [1038, 429] width 201 height 53
type textarea "**********"
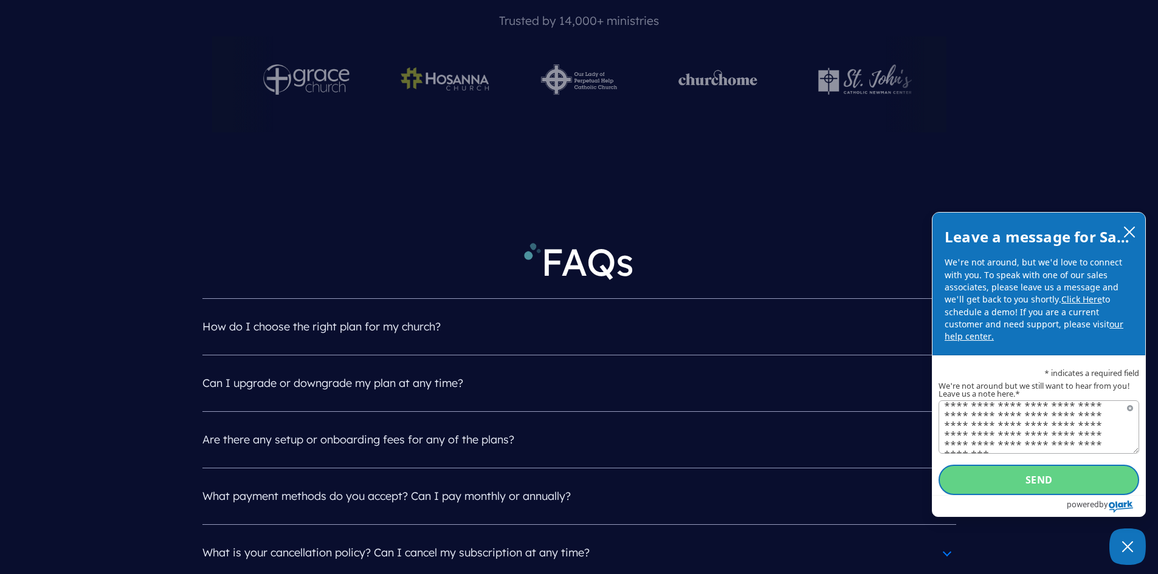
click at [1052, 481] on button "Send" at bounding box center [1038, 480] width 201 height 30
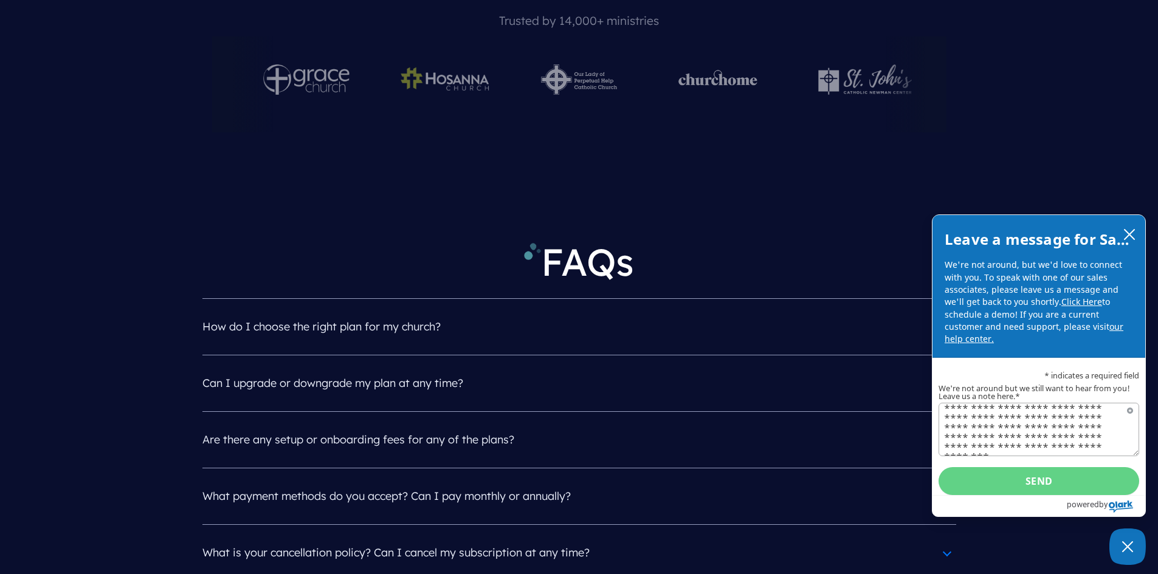
scroll to position [0, 0]
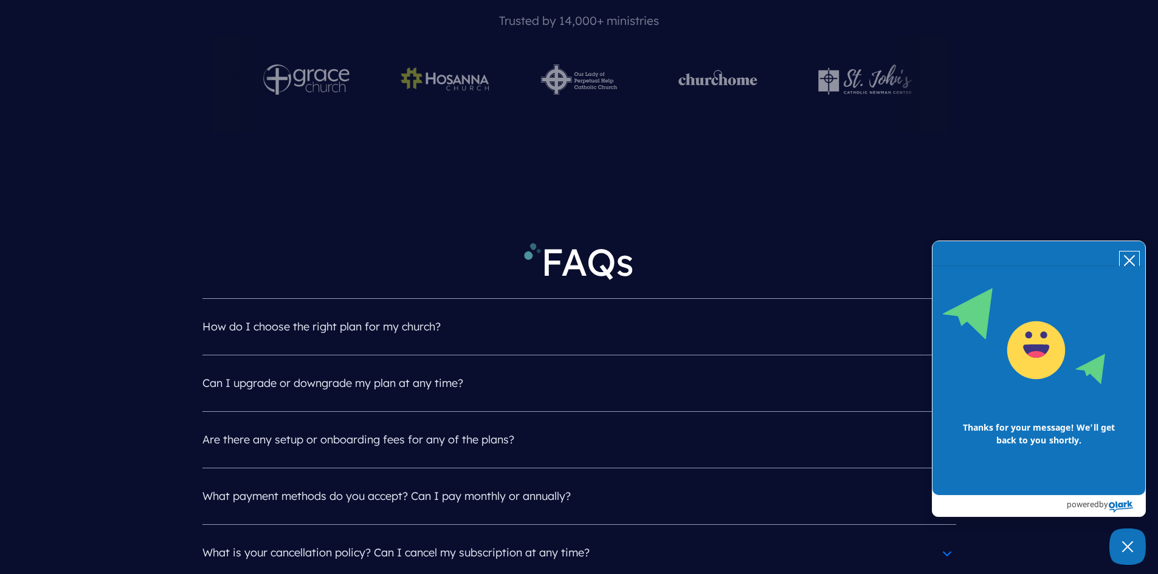
click at [1129, 259] on icon "close chatbox" at bounding box center [1129, 261] width 10 height 10
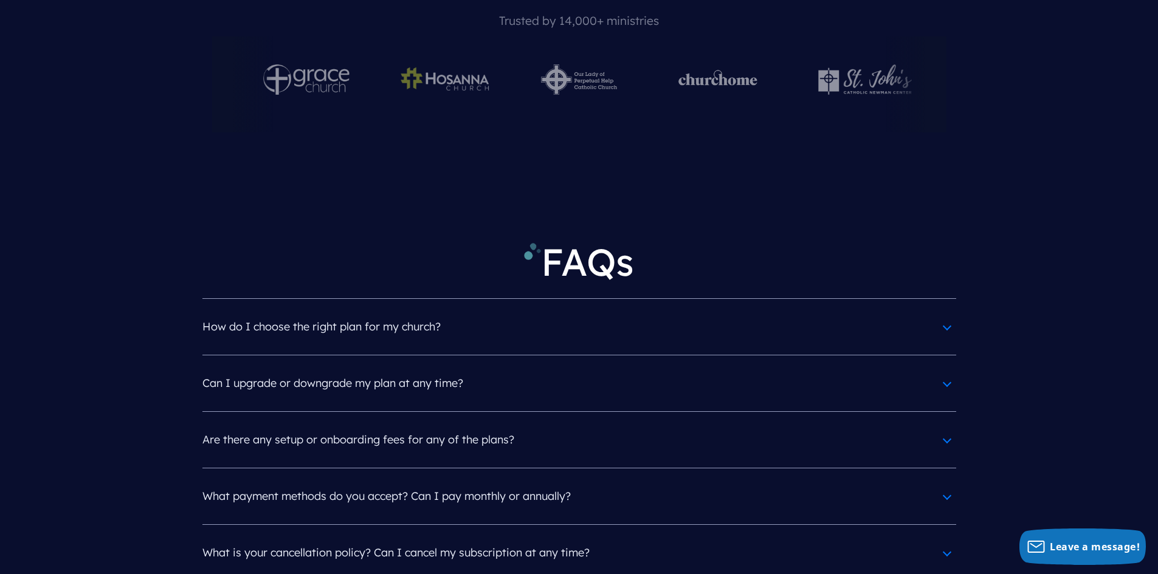
click at [382, 481] on h4 "What payment methods do you accept? Can I pay monthly or annually?" at bounding box center [578, 497] width 753 height 32
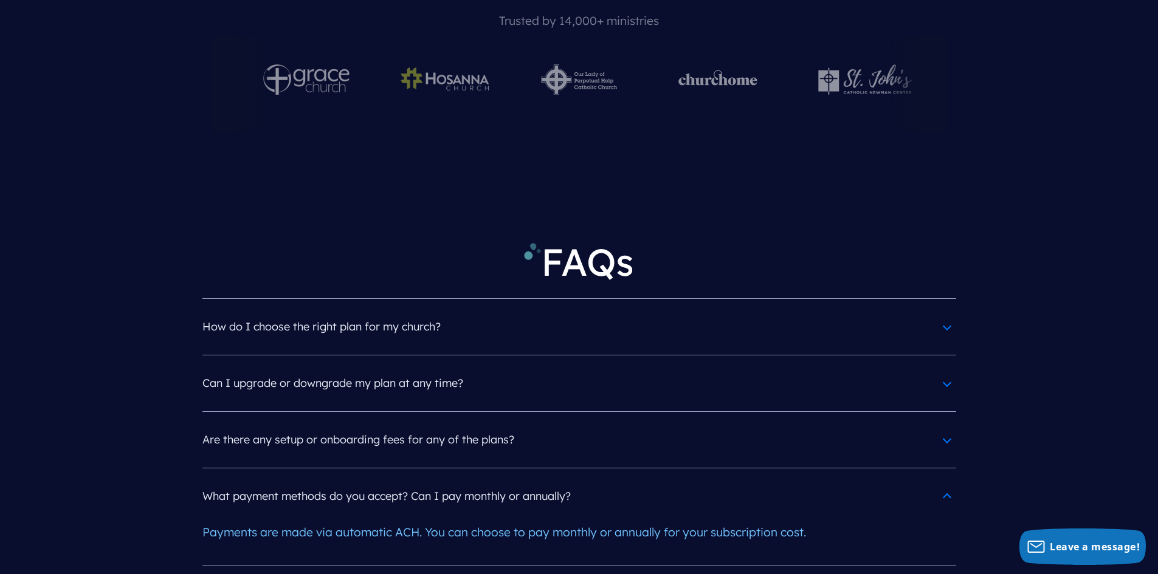
click at [518, 481] on h4 "What payment methods do you accept? Can I pay monthly or annually?" at bounding box center [578, 497] width 753 height 32
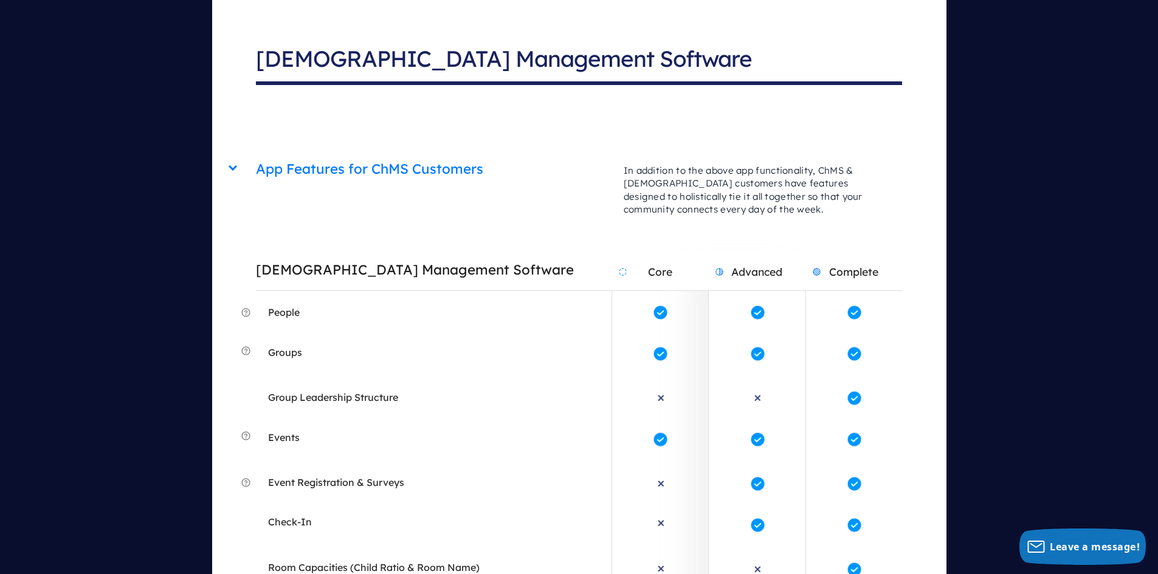
scroll to position [3703, 0]
